Goal: Task Accomplishment & Management: Use online tool/utility

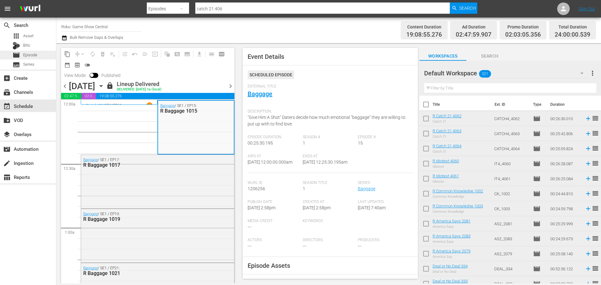
click at [40, 57] on div "movie Episode" at bounding box center [28, 55] width 56 height 9
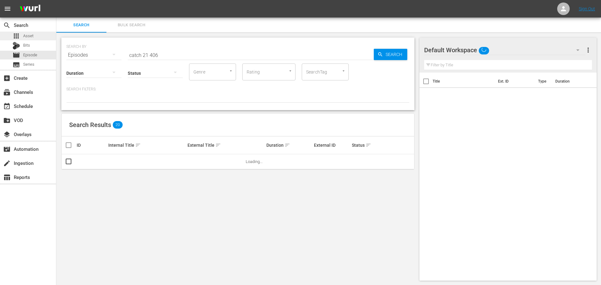
click at [23, 35] on span "Asset" at bounding box center [28, 36] width 10 height 6
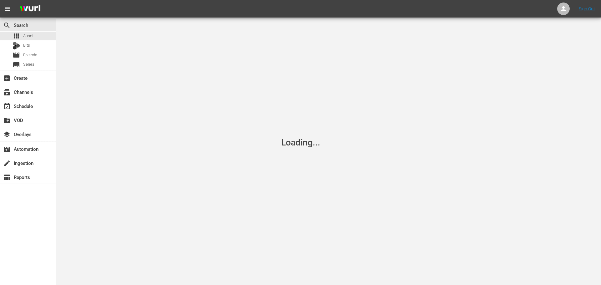
click at [23, 35] on span "Asset" at bounding box center [28, 36] width 10 height 6
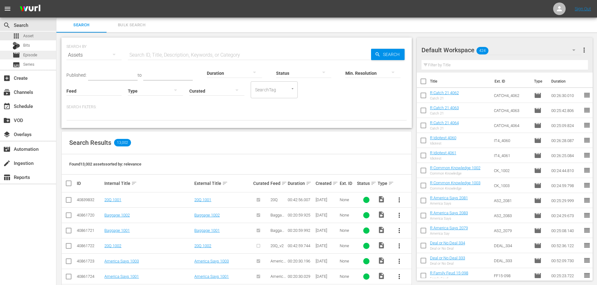
click at [44, 56] on div "movie Episode" at bounding box center [28, 55] width 56 height 9
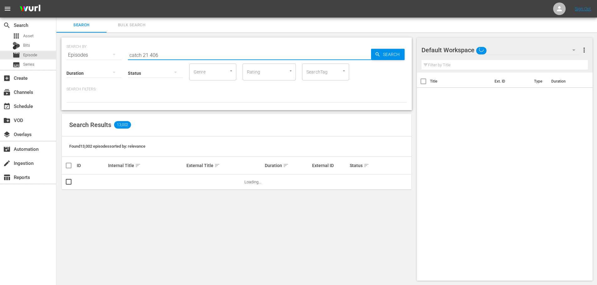
click at [175, 52] on input "catch 21 406" at bounding box center [249, 55] width 243 height 15
drag, startPoint x: 175, startPoint y: 52, endPoint x: 29, endPoint y: 53, distance: 146.9
click at [56, 0] on div "search Search apps Asset Bits movie Episode subtitles Series add_box Create sub…" at bounding box center [326, 0] width 540 height 0
click at [39, 37] on div "apps Asset" at bounding box center [28, 36] width 56 height 9
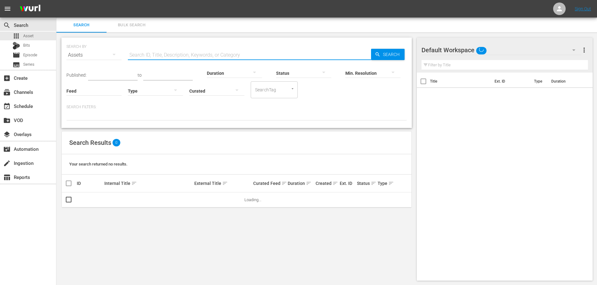
drag, startPoint x: 143, startPoint y: 50, endPoint x: 148, endPoint y: 53, distance: 5.8
click at [143, 51] on input "text" at bounding box center [249, 55] width 243 height 15
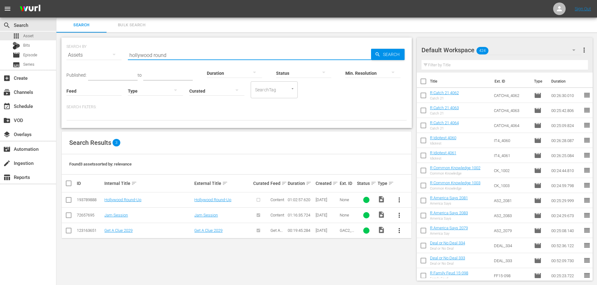
type input "hollywood round"
click at [67, 200] on input "checkbox" at bounding box center [69, 202] width 8 height 8
checkbox input "true"
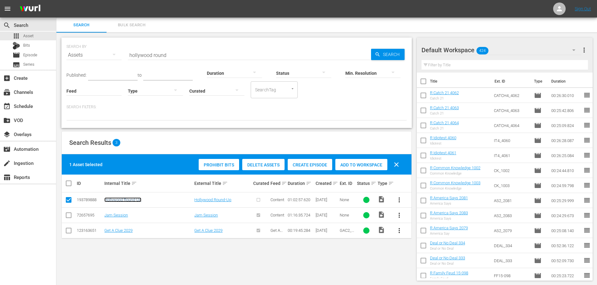
click at [119, 198] on link "Hollywood Round-Up" at bounding box center [122, 200] width 37 height 5
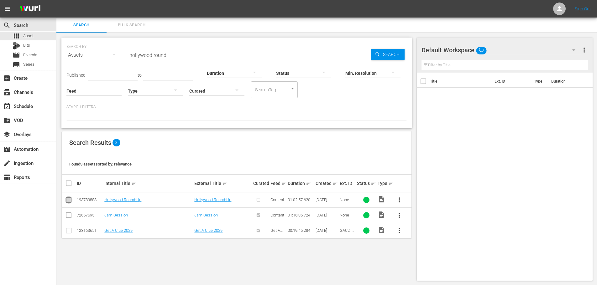
click at [65, 200] on input "checkbox" at bounding box center [69, 202] width 8 height 8
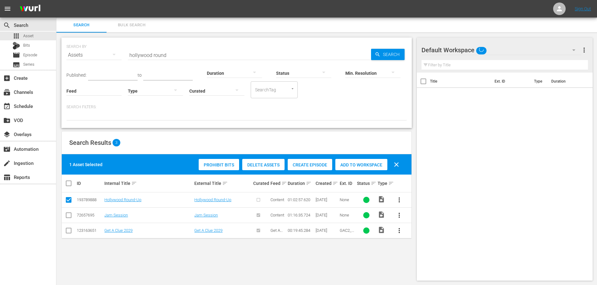
click at [306, 167] on span "Create Episode" at bounding box center [310, 165] width 44 height 5
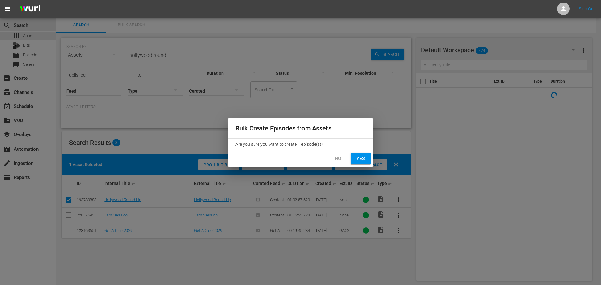
click at [368, 157] on button "Yes" at bounding box center [361, 159] width 20 height 12
checkbox input "false"
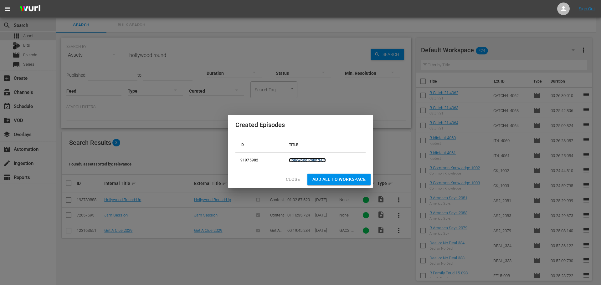
click at [316, 161] on link "Hollywood Round-Up" at bounding box center [307, 160] width 37 height 4
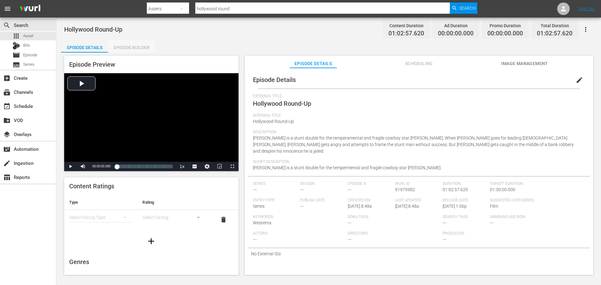
click at [134, 47] on div "Episode Builder" at bounding box center [131, 47] width 47 height 15
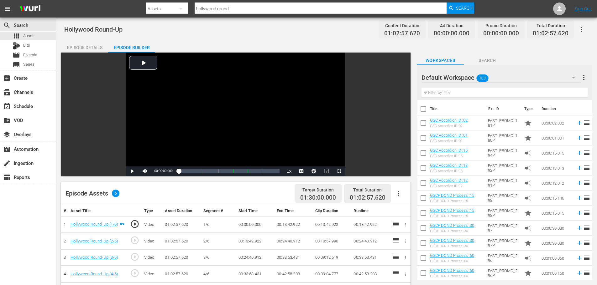
drag, startPoint x: 582, startPoint y: 30, endPoint x: 572, endPoint y: 55, distance: 26.7
click at [582, 30] on icon "button" at bounding box center [582, 30] width 8 height 8
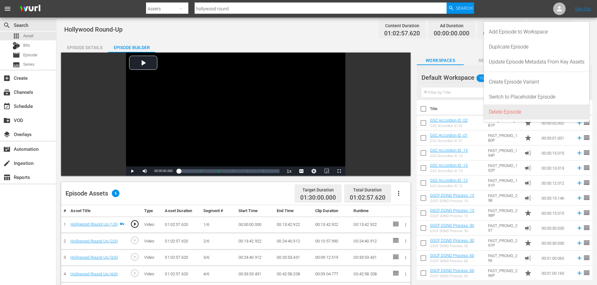
click at [507, 111] on div "Delete Episode" at bounding box center [537, 112] width 96 height 15
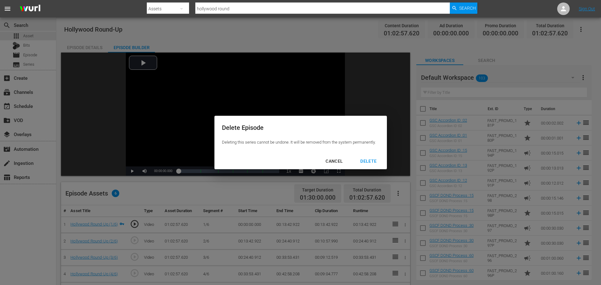
click at [369, 164] on div "DELETE" at bounding box center [369, 162] width 26 height 8
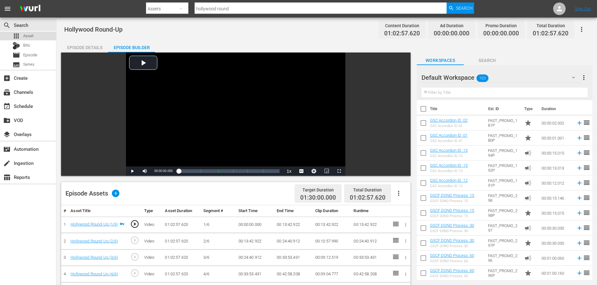
click at [32, 35] on span "Asset" at bounding box center [28, 36] width 10 height 6
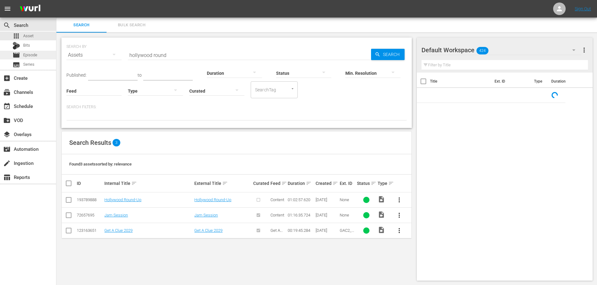
drag, startPoint x: 76, startPoint y: 53, endPoint x: 52, endPoint y: 54, distance: 24.1
click at [56, 0] on div "search Search apps Asset Bits movie Episode subtitles Series add_box Create sub…" at bounding box center [326, 0] width 540 height 0
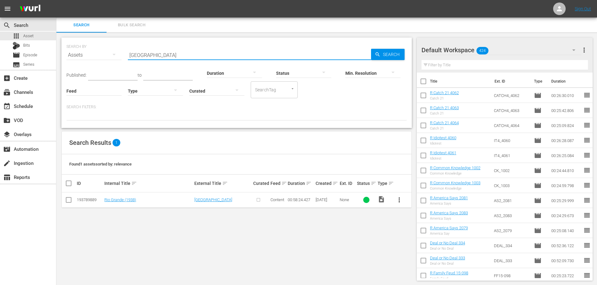
type input "[GEOGRAPHIC_DATA]"
click at [68, 203] on input "checkbox" at bounding box center [69, 202] width 8 height 8
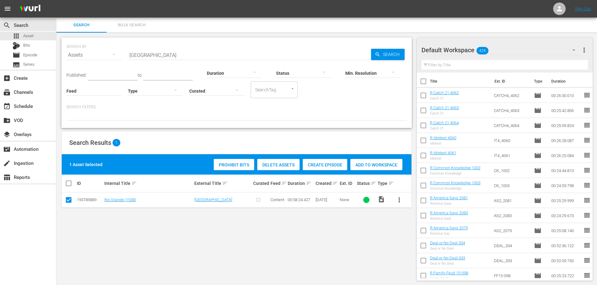
click at [319, 163] on span "Create Episode" at bounding box center [325, 165] width 44 height 5
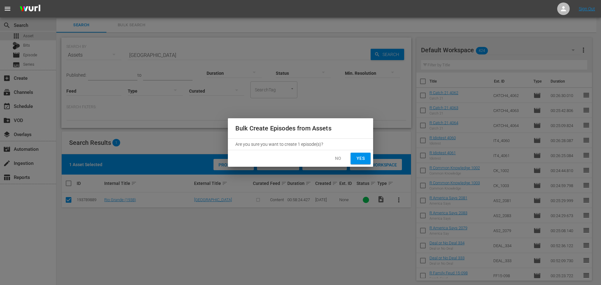
click at [356, 154] on button "Yes" at bounding box center [361, 159] width 20 height 12
checkbox input "false"
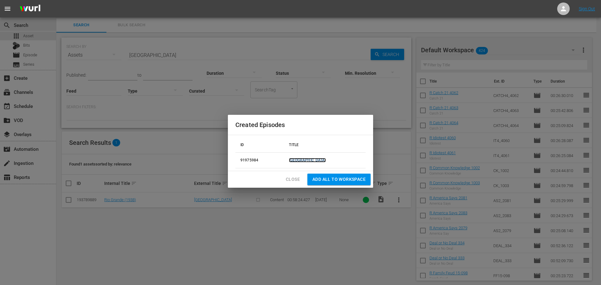
click at [311, 162] on link "[GEOGRAPHIC_DATA]" at bounding box center [307, 160] width 37 height 4
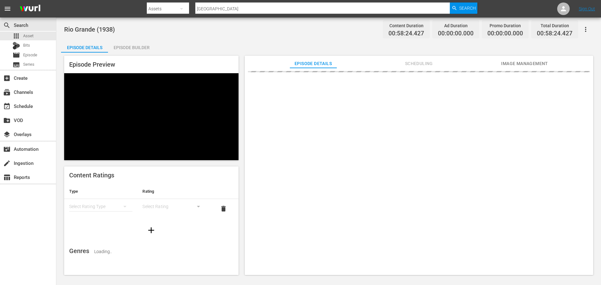
click at [125, 47] on div "Episode Builder" at bounding box center [131, 47] width 47 height 15
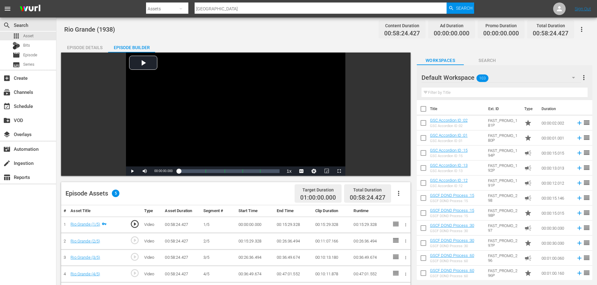
click at [578, 29] on icon "button" at bounding box center [582, 30] width 8 height 8
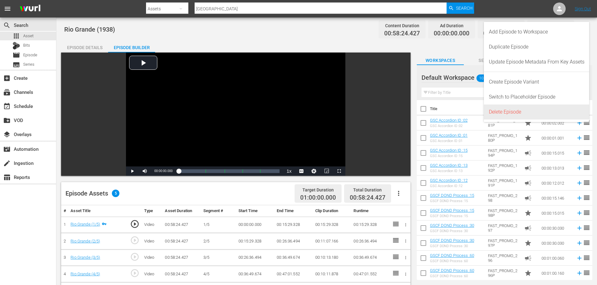
click at [534, 111] on div "Delete Episode" at bounding box center [537, 112] width 96 height 15
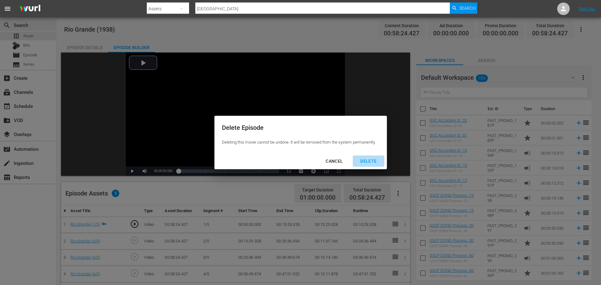
click at [369, 159] on div "DELETE" at bounding box center [369, 162] width 26 height 8
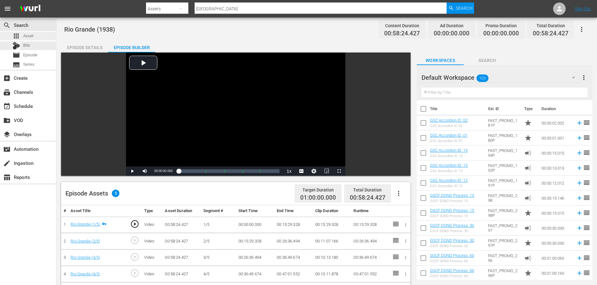
click at [41, 37] on div "apps Asset" at bounding box center [28, 36] width 56 height 9
